Goal: Transaction & Acquisition: Subscribe to service/newsletter

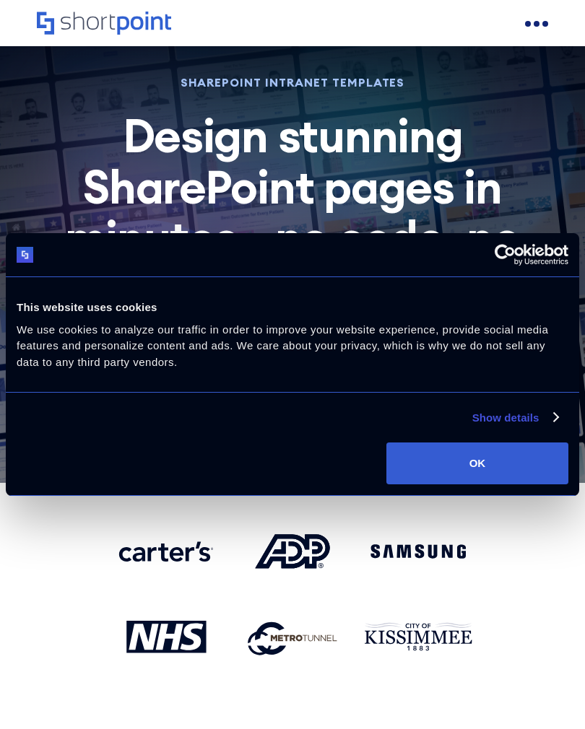
click at [492, 448] on button "OK" at bounding box center [477, 464] width 182 height 42
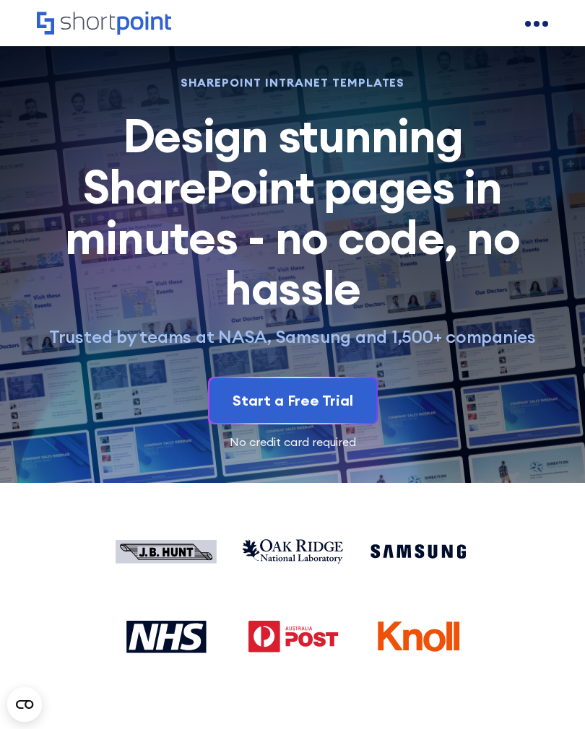
click at [316, 394] on div "Start a Free Trial" at bounding box center [293, 401] width 121 height 22
